Goal: Navigation & Orientation: Find specific page/section

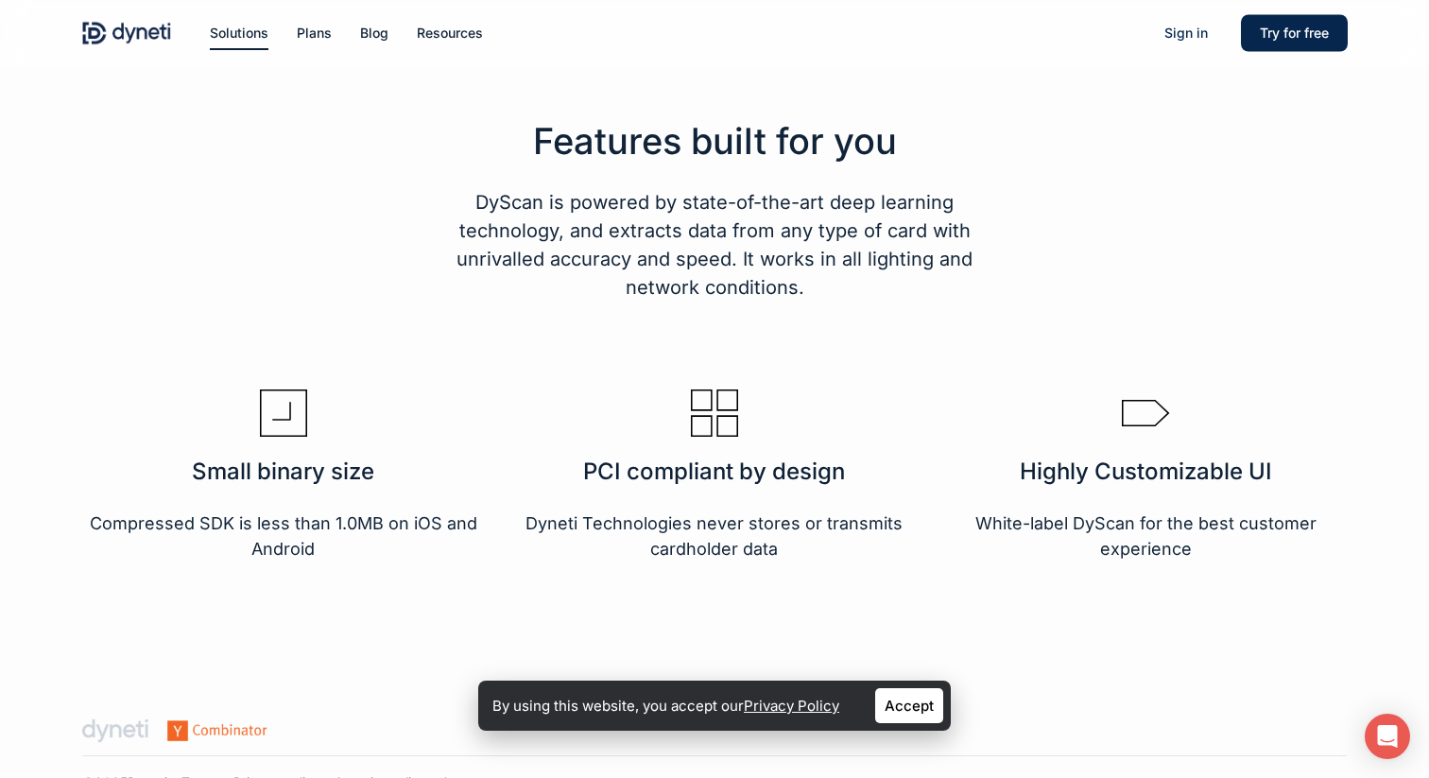
scroll to position [3103, 0]
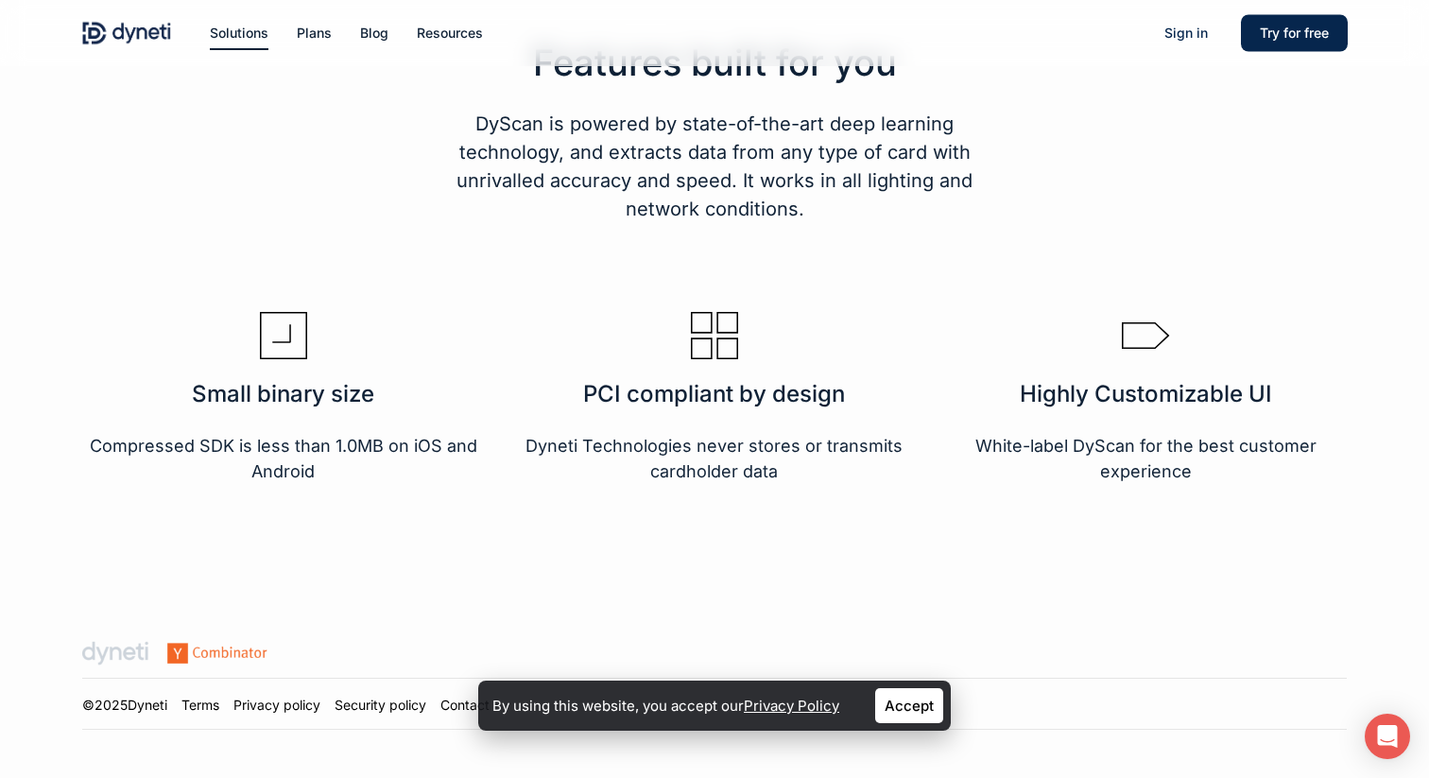
click at [909, 702] on link "Accept" at bounding box center [909, 705] width 68 height 35
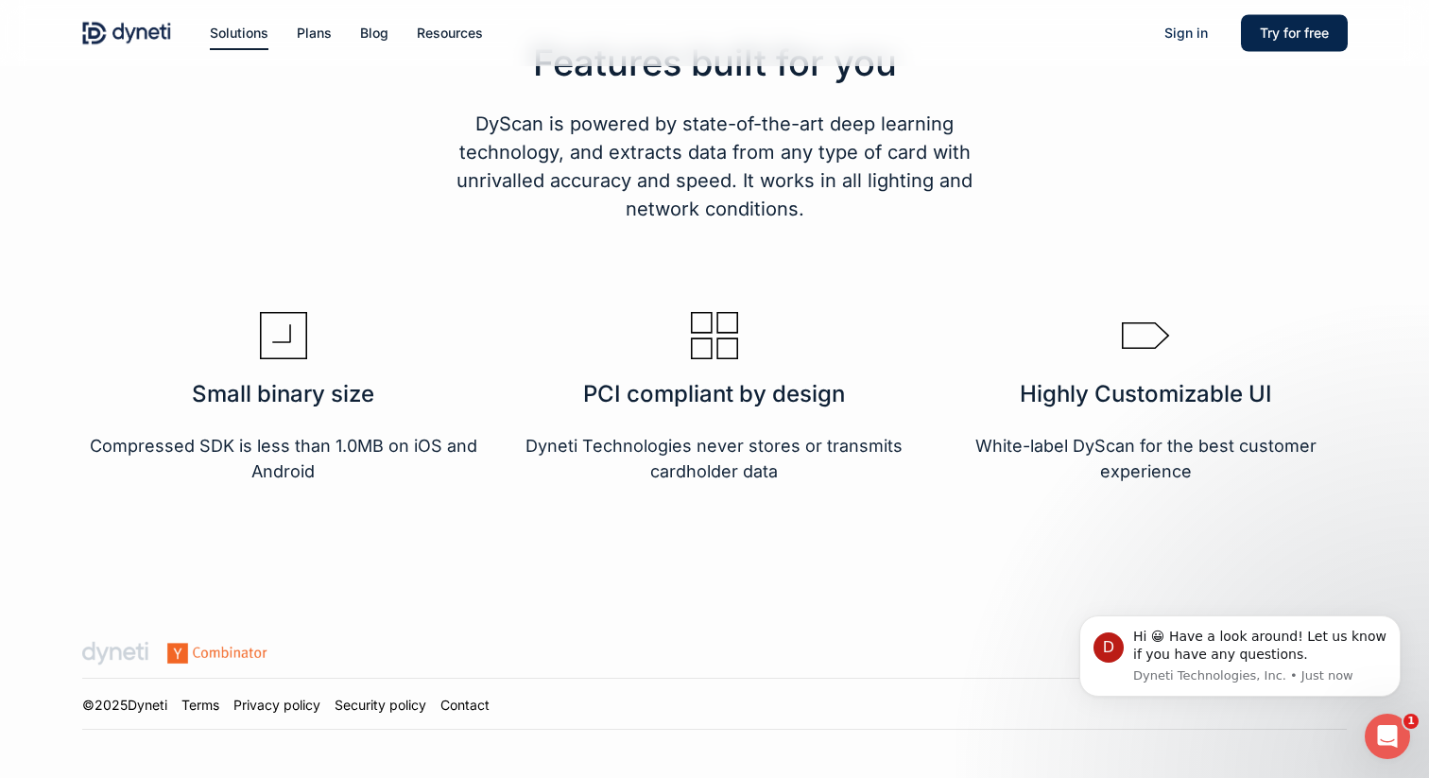
scroll to position [0, 0]
click at [473, 704] on link "Contact" at bounding box center [464, 705] width 49 height 16
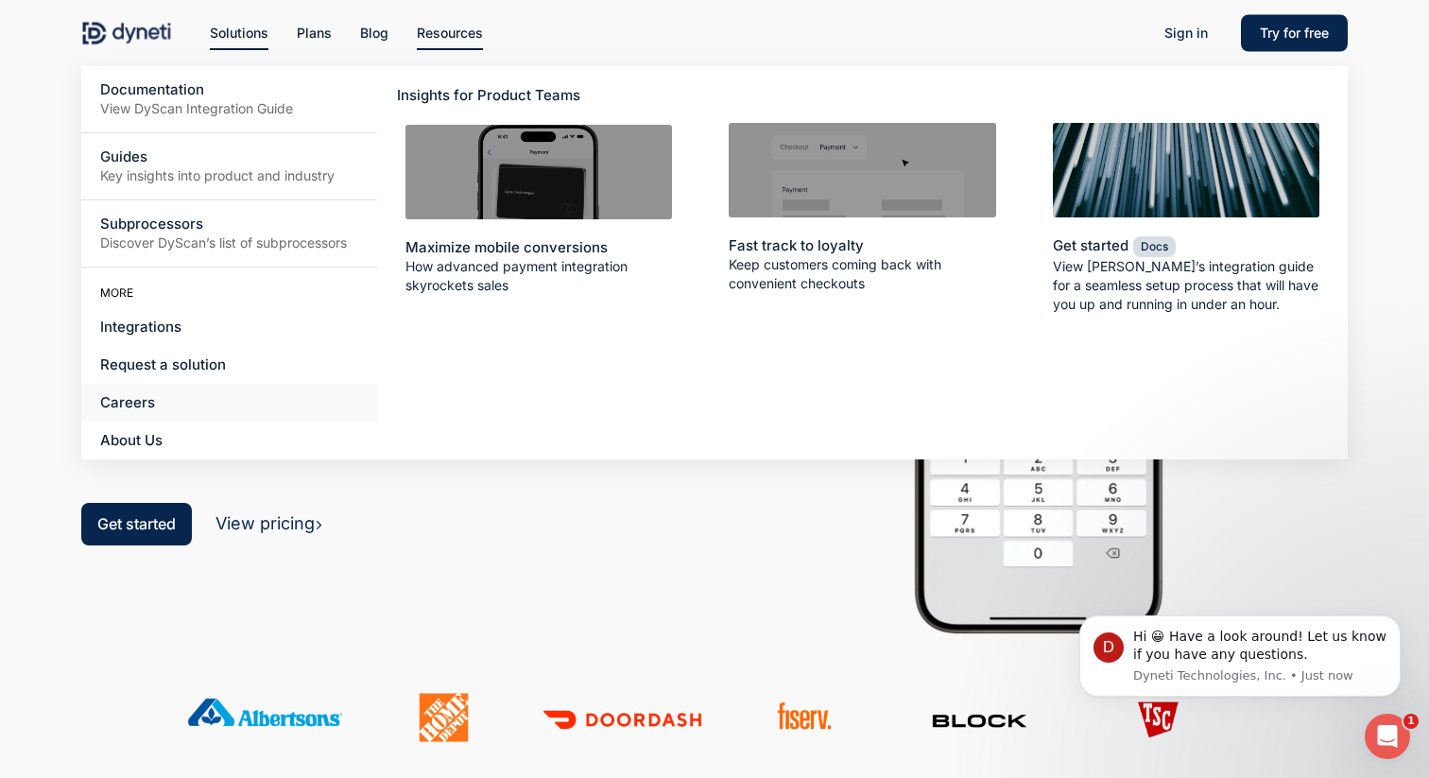
click at [132, 403] on span "Careers" at bounding box center [127, 402] width 55 height 18
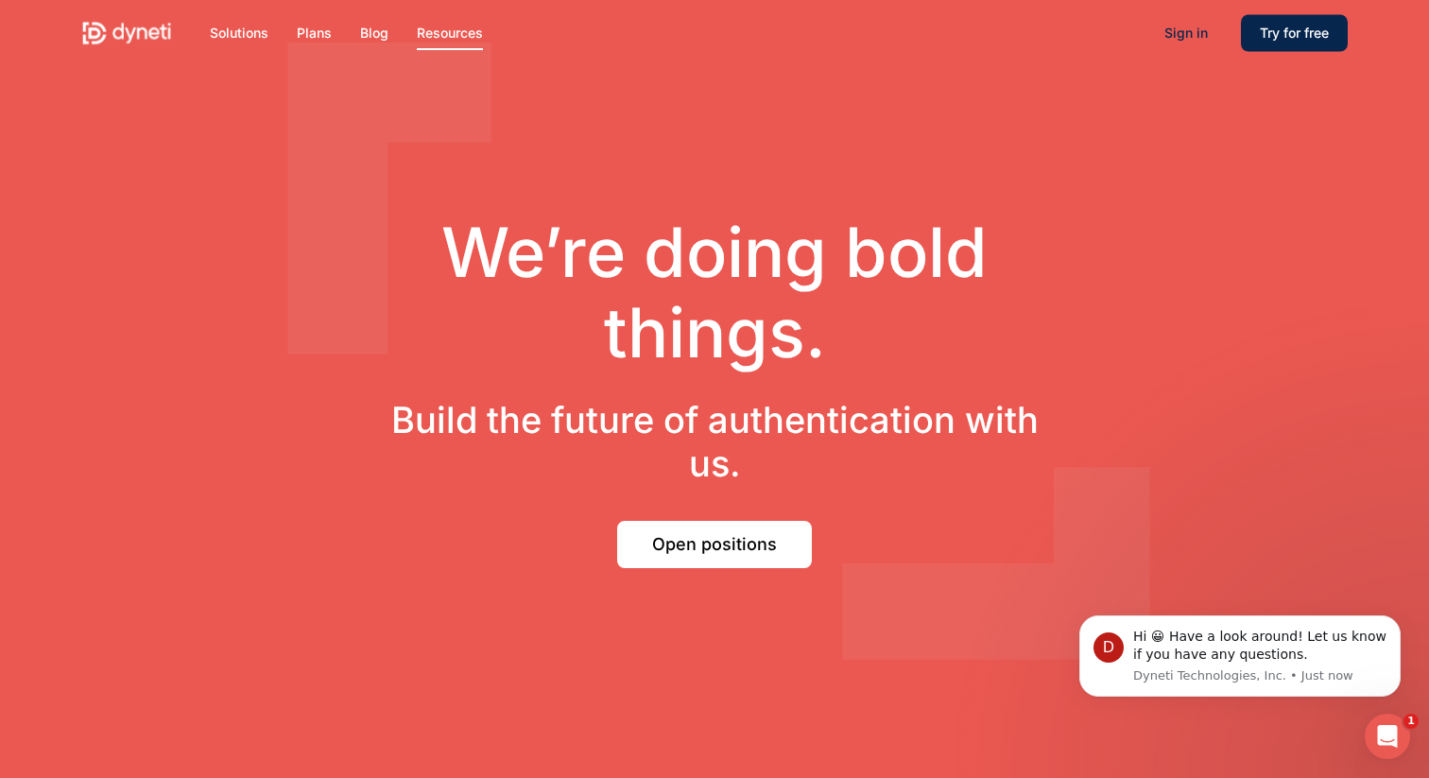
click at [663, 522] on link "Open positions" at bounding box center [714, 544] width 195 height 47
